Goal: Information Seeking & Learning: Understand process/instructions

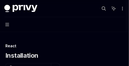
click at [96, 54] on div "Installation OpenAI Open in ChatGPT" at bounding box center [64, 55] width 118 height 9
click at [98, 50] on div "React native Installation OpenAI Open in [GEOGRAPHIC_DATA]" at bounding box center [64, 51] width 118 height 17
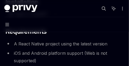
scroll to position [80, 0]
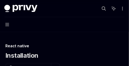
scroll to position [27, 0]
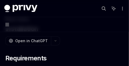
click at [95, 54] on h2 "​ Requirements" at bounding box center [64, 58] width 118 height 9
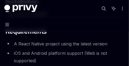
click at [38, 50] on li "iOS and Android platform support (Web is not supported)" at bounding box center [64, 57] width 118 height 15
click at [72, 50] on li "iOS and Android platform support (Web is not supported)" at bounding box center [64, 57] width 118 height 15
click at [93, 50] on li "iOS and Android platform support (Web is not supported)" at bounding box center [64, 57] width 118 height 15
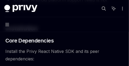
scroll to position [134, 0]
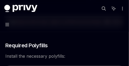
click at [95, 49] on h3 "​ Required Polyfills" at bounding box center [64, 45] width 118 height 7
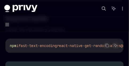
click at [36, 48] on span "fast-text-encoding" at bounding box center [37, 45] width 38 height 5
click at [67, 48] on span "react-native-get-random-values" at bounding box center [89, 45] width 64 height 5
click at [96, 49] on code "npm i fast-text-encoding react-native-get-random-values @ethersproject/shims" at bounding box center [93, 45] width 167 height 6
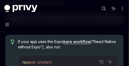
click at [42, 47] on span "If your app uses the Expo bare workflow (“React Native without Expo”), also run:" at bounding box center [68, 44] width 100 height 11
click at [66, 44] on link "bare workflow" at bounding box center [77, 41] width 28 height 5
click at [93, 48] on span "If your app uses the Expo bare workflow (“React Native without Expo”), also run:" at bounding box center [68, 44] width 100 height 11
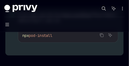
click at [36, 56] on div "If your app uses the Expo bare workflow (“React Native without Expo”), also run…" at bounding box center [64, 32] width 118 height 48
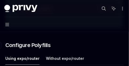
click at [68, 49] on h3 "​ Configure Polyfills" at bounding box center [64, 45] width 118 height 7
click at [95, 49] on h3 "​ Configure Polyfills" at bounding box center [64, 45] width 118 height 7
click at [35, 49] on span "Configure Polyfills" at bounding box center [27, 45] width 45 height 7
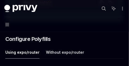
scroll to position [300, 0]
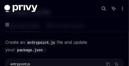
click at [40, 52] on span "Create an entrypoint.js file and update your package.json :" at bounding box center [64, 46] width 118 height 15
click at [65, 51] on span "Create an entrypoint.js file and update your package.json :" at bounding box center [64, 46] width 118 height 15
click at [100, 51] on span "Create an entrypoint.js file and update your package.json :" at bounding box center [64, 46] width 118 height 15
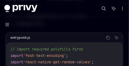
click at [40, 42] on div "entrypoint.js Copy Ask AI" at bounding box center [64, 37] width 117 height 9
click at [66, 41] on div "Copy Ask AI" at bounding box center [75, 37] width 90 height 7
click at [100, 42] on div "entrypoint.js Copy Ask AI" at bounding box center [64, 37] width 117 height 9
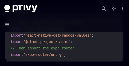
click at [40, 57] on span "'expo-router/entry'" at bounding box center [43, 54] width 41 height 5
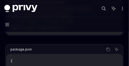
click at [65, 53] on div "Copy Ask AI" at bounding box center [76, 49] width 88 height 7
click at [99, 53] on div "Copy Ask AI" at bounding box center [76, 49] width 88 height 7
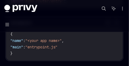
click at [35, 49] on span ""entrypoint.js"" at bounding box center [41, 47] width 32 height 5
click at [68, 50] on code "{ "name" : "<your app name>" , "main" : "entrypoint.js" }" at bounding box center [64, 44] width 108 height 26
click at [95, 50] on code "{ "name" : "<your app name>" , "main" : "entrypoint.js" }" at bounding box center [64, 44] width 108 height 26
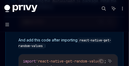
click at [37, 59] on div "If you’re using the @solana/web3.js package, install the buffer dependency: Cop…" at bounding box center [68, 44] width 100 height 92
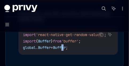
click at [66, 50] on span "Buffer" at bounding box center [59, 47] width 13 height 5
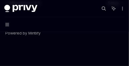
click at [36, 59] on footer "Powered by Mintlify" at bounding box center [64, 42] width 118 height 47
click at [35, 35] on link "Powered by Mintlify" at bounding box center [22, 33] width 35 height 5
click at [66, 35] on footer "Powered by Mintlify" at bounding box center [64, 42] width 118 height 47
click at [95, 37] on footer "Powered by Mintlify" at bounding box center [64, 42] width 118 height 47
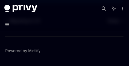
click at [39, 38] on div "Migrating to 2.0 Setup Powered by Mintlify" at bounding box center [64, 50] width 118 height 65
click at [66, 39] on div "Migrating to 2.0 Setup Powered by Mintlify" at bounding box center [64, 50] width 118 height 65
click at [97, 40] on div "Migrating to 2.0 Setup Powered by Mintlify" at bounding box center [64, 50] width 118 height 65
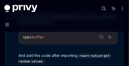
scroll to position [498, 0]
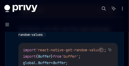
click at [69, 53] on span "'react-native-get-random-values'" at bounding box center [70, 50] width 68 height 5
click at [95, 53] on span "'react-native-get-random-values'" at bounding box center [70, 50] width 68 height 5
click at [40, 53] on span "'react-native-get-random-values'" at bounding box center [70, 50] width 68 height 5
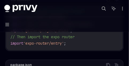
scroll to position [391, 0]
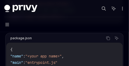
click at [36, 50] on div "{ "name" : "<your app name>" , "main" : "entrypoint.js" }" at bounding box center [64, 59] width 117 height 33
click at [68, 50] on div "{ "name" : "<your app name>" , "main" : "entrypoint.js" }" at bounding box center [64, 59] width 117 height 33
click at [96, 50] on div "{ "name" : "<your app name>" , "main" : "entrypoint.js" }" at bounding box center [64, 59] width 117 height 33
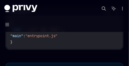
click at [40, 45] on code "{ "name" : "<your app name>" , "main" : "entrypoint.js" }" at bounding box center [64, 33] width 108 height 26
click at [69, 45] on code "{ "name" : "<your app name>" , "main" : "entrypoint.js" }" at bounding box center [64, 33] width 108 height 26
click at [97, 45] on code "{ "name" : "<your app name>" , "main" : "entrypoint.js" }" at bounding box center [64, 33] width 108 height 26
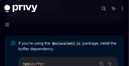
scroll to position [471, 0]
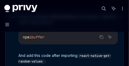
click at [37, 59] on div "If you’re using the @solana/web3.js package, install the buffer dependency: Cop…" at bounding box center [68, 60] width 100 height 92
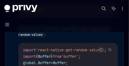
click at [67, 53] on div "import 'react-native-get-random-values' ; import { Buffer } from 'buffer' ; glo…" at bounding box center [68, 56] width 99 height 27
click at [98, 53] on button "Copy the contents from the code block" at bounding box center [101, 49] width 7 height 7
click at [67, 50] on div "import 'react-native-get-random-values' ; import { Buffer } from 'buffer' ; glo…" at bounding box center [68, 56] width 99 height 27
click at [100, 52] on div "import 'react-native-get-random-values' ; import { Buffer } from 'buffer' ; glo…" at bounding box center [68, 56] width 99 height 27
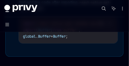
click at [38, 43] on div "import 'react-native-get-random-values' ; import { Buffer } from 'buffer' ; glo…" at bounding box center [68, 30] width 99 height 27
click at [66, 43] on div "import 'react-native-get-random-values' ; import { Buffer } from 'buffer' ; glo…" at bounding box center [68, 30] width 99 height 27
click at [99, 43] on div "import 'react-native-get-random-values' ; import { Buffer } from 'buffer' ; glo…" at bounding box center [68, 30] width 99 height 27
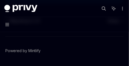
click at [66, 52] on footer "Powered by Mintlify" at bounding box center [64, 59] width 118 height 47
click at [93, 53] on footer "Powered by Mintlify" at bounding box center [64, 59] width 118 height 47
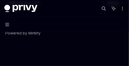
click at [38, 50] on footer "Powered by Mintlify" at bounding box center [64, 42] width 118 height 47
click at [65, 50] on footer "Powered by Mintlify" at bounding box center [64, 42] width 118 height 47
click at [93, 50] on footer "Powered by Mintlify" at bounding box center [64, 42] width 118 height 47
click at [38, 47] on footer "Powered by Mintlify" at bounding box center [64, 42] width 118 height 47
click at [65, 46] on footer "Powered by Mintlify" at bounding box center [64, 42] width 118 height 47
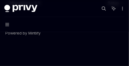
click at [99, 47] on footer "Powered by Mintlify" at bounding box center [64, 42] width 118 height 47
click at [38, 59] on footer "Powered by Mintlify" at bounding box center [64, 42] width 118 height 47
click at [70, 55] on footer "Powered by Mintlify" at bounding box center [64, 42] width 118 height 47
click at [99, 56] on footer "Powered by Mintlify" at bounding box center [64, 42] width 118 height 47
click at [38, 50] on footer "Powered by Mintlify" at bounding box center [64, 42] width 118 height 47
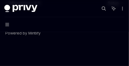
click at [64, 50] on footer "Powered by Mintlify" at bounding box center [64, 42] width 118 height 47
click at [96, 51] on footer "Powered by Mintlify" at bounding box center [64, 42] width 118 height 47
click at [39, 48] on footer "Powered by Mintlify" at bounding box center [64, 42] width 118 height 47
click at [67, 48] on footer "Powered by Mintlify" at bounding box center [64, 42] width 118 height 47
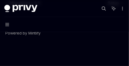
click at [97, 47] on footer "Powered by Mintlify" at bounding box center [64, 42] width 118 height 47
click at [36, 61] on footer "Powered by Mintlify" at bounding box center [64, 42] width 118 height 47
click at [66, 54] on footer "Powered by Mintlify" at bounding box center [64, 42] width 118 height 47
click at [96, 54] on footer "Powered by Mintlify" at bounding box center [64, 42] width 118 height 47
click at [34, 51] on footer "Powered by Mintlify" at bounding box center [64, 42] width 118 height 47
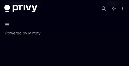
click at [65, 51] on footer "Powered by Mintlify" at bounding box center [64, 42] width 118 height 47
click at [93, 50] on footer "Powered by Mintlify" at bounding box center [64, 42] width 118 height 47
click at [42, 49] on footer "Powered by Mintlify" at bounding box center [64, 42] width 118 height 47
click at [71, 48] on footer "Powered by Mintlify" at bounding box center [64, 42] width 118 height 47
click at [92, 47] on footer "Powered by Mintlify" at bounding box center [64, 42] width 118 height 47
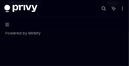
click at [34, 58] on footer "Powered by Mintlify" at bounding box center [64, 42] width 118 height 47
click at [69, 55] on footer "Powered by Mintlify" at bounding box center [64, 42] width 118 height 47
click at [39, 54] on footer "Powered by Mintlify" at bounding box center [64, 42] width 118 height 47
click at [96, 53] on footer "Powered by Mintlify" at bounding box center [64, 42] width 118 height 47
click at [42, 50] on footer "Powered by Mintlify" at bounding box center [64, 42] width 118 height 47
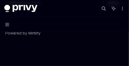
click at [67, 51] on footer "Powered by Mintlify" at bounding box center [64, 42] width 118 height 47
click at [92, 50] on footer "Powered by Mintlify" at bounding box center [64, 42] width 118 height 47
click at [41, 48] on footer "Powered by Mintlify" at bounding box center [64, 42] width 118 height 47
click at [67, 47] on footer "Powered by Mintlify" at bounding box center [64, 42] width 118 height 47
click at [91, 47] on footer "Powered by Mintlify" at bounding box center [64, 42] width 118 height 47
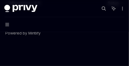
click at [36, 59] on footer "Powered by Mintlify" at bounding box center [64, 42] width 118 height 47
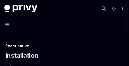
scroll to position [27, 0]
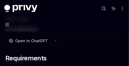
click at [67, 54] on h2 "​ Requirements" at bounding box center [64, 58] width 118 height 9
click at [96, 55] on h2 "​ Requirements" at bounding box center [64, 58] width 118 height 9
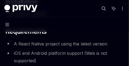
click at [40, 50] on li "iOS and Android platform support (Web is not supported)" at bounding box center [64, 57] width 118 height 15
click at [70, 52] on li "iOS and Android platform support (Web is not supported)" at bounding box center [64, 57] width 118 height 15
click at [96, 51] on li "iOS and Android platform support (Web is not supported)" at bounding box center [64, 57] width 118 height 15
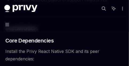
click at [41, 61] on span "Install the Privy React Native SDK and its peer dependencies:" at bounding box center [64, 55] width 118 height 15
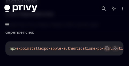
click at [42, 53] on div "npx expo install expo-apple-authentication expo-application expo-crypto expo-li…" at bounding box center [65, 48] width 118 height 14
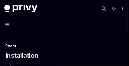
click at [99, 54] on div "Installation OpenAI Open in ChatGPT" at bounding box center [64, 55] width 118 height 9
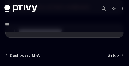
scroll to position [193, 0]
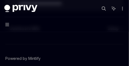
click at [35, 39] on div "Dashboard MFA Setup Powered by [PERSON_NAME]" at bounding box center [64, 58] width 118 height 65
click at [67, 38] on div "Dashboard MFA Setup Powered by [PERSON_NAME]" at bounding box center [64, 58] width 118 height 65
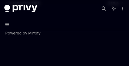
click at [33, 36] on footer "Powered by Mintlify" at bounding box center [64, 42] width 118 height 47
